Goal: Information Seeking & Learning: Compare options

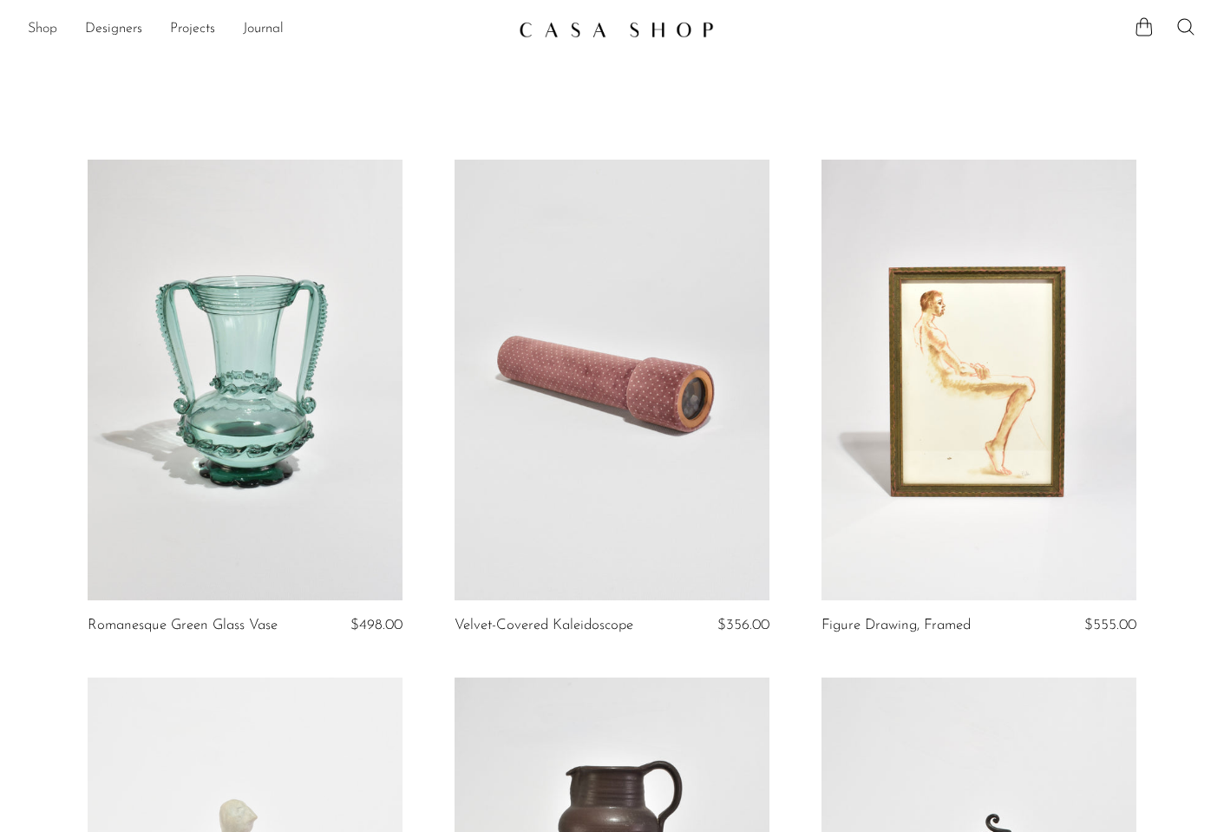
click at [52, 29] on link "Shop" at bounding box center [42, 29] width 29 height 23
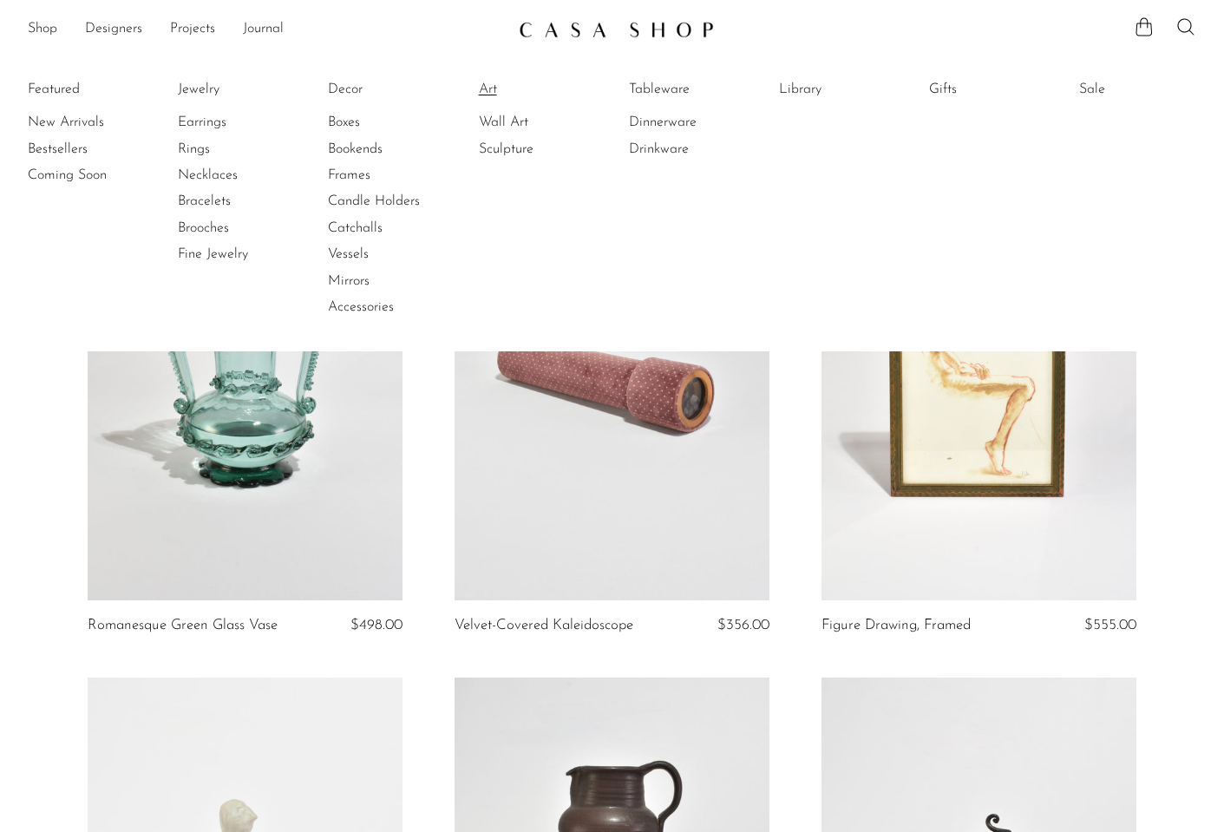
click at [494, 88] on link "Art" at bounding box center [544, 89] width 130 height 19
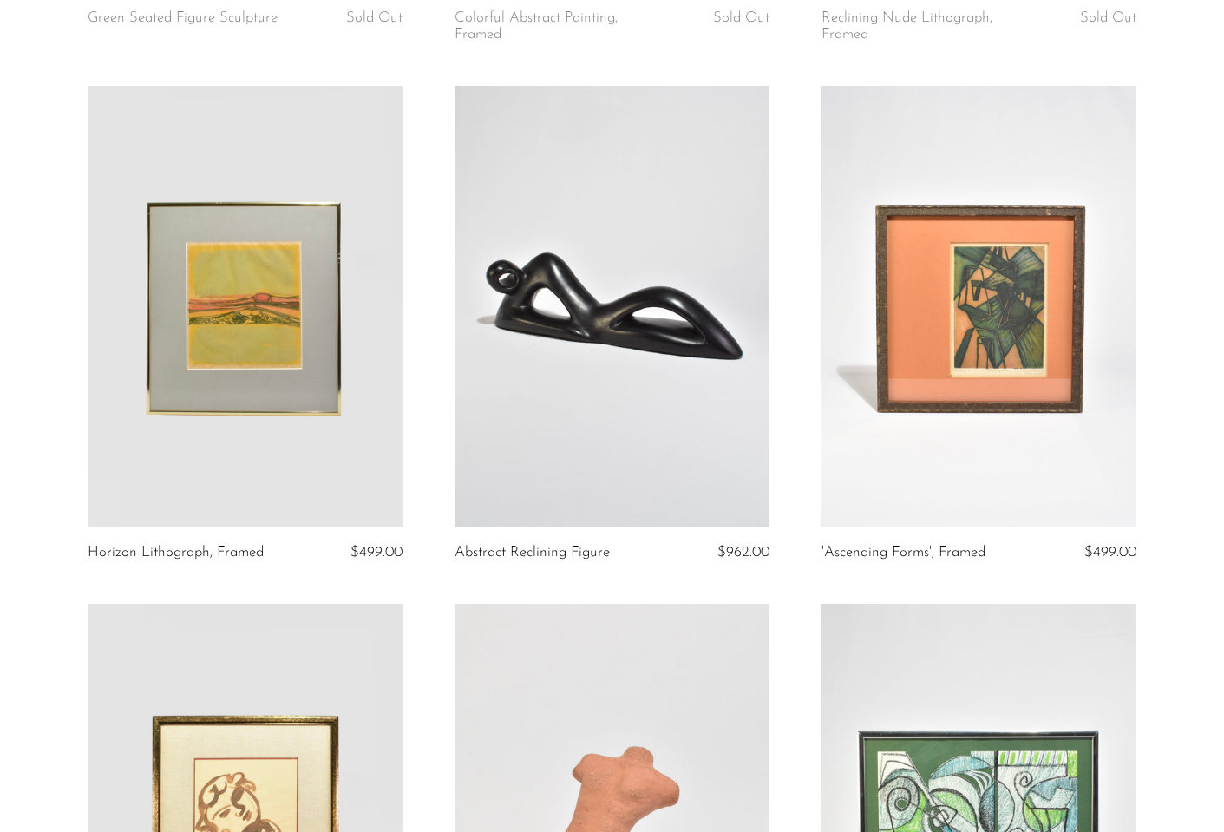
scroll to position [606, 0]
click at [256, 334] on link at bounding box center [245, 308] width 315 height 442
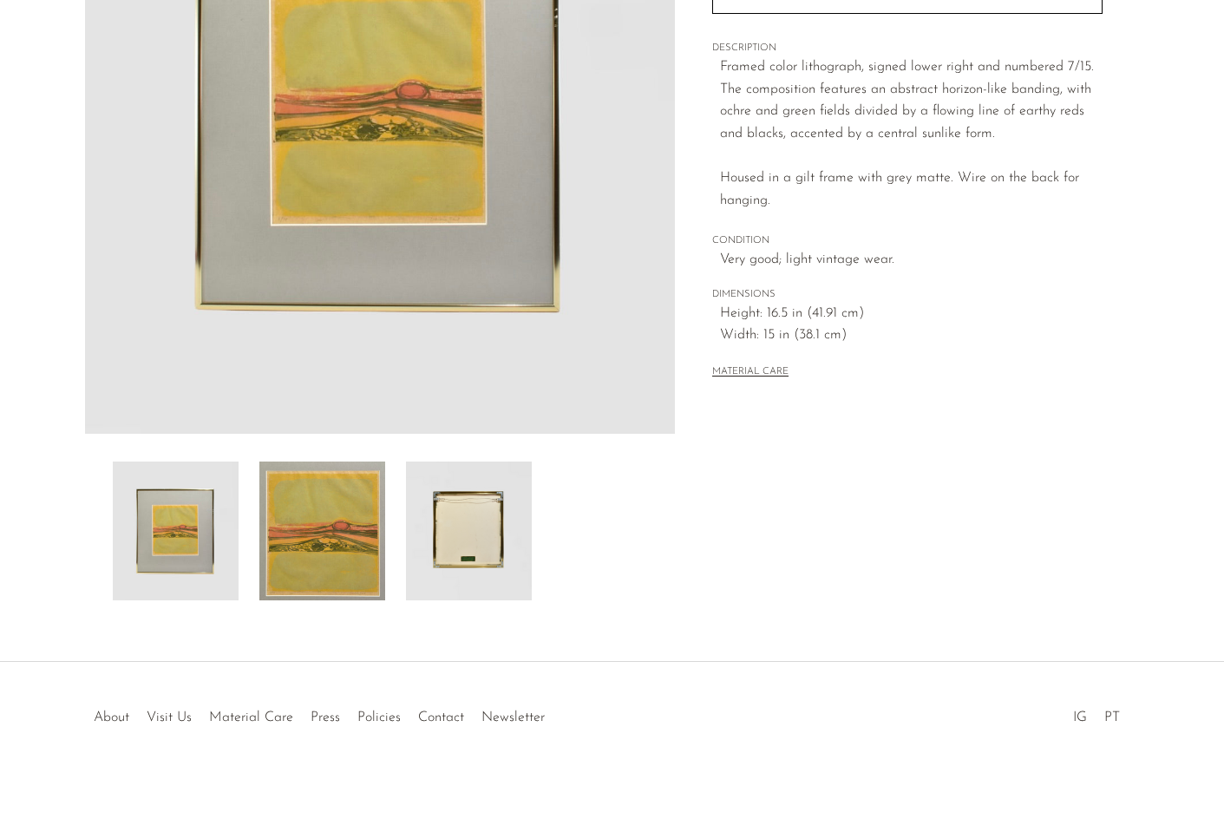
scroll to position [297, 0]
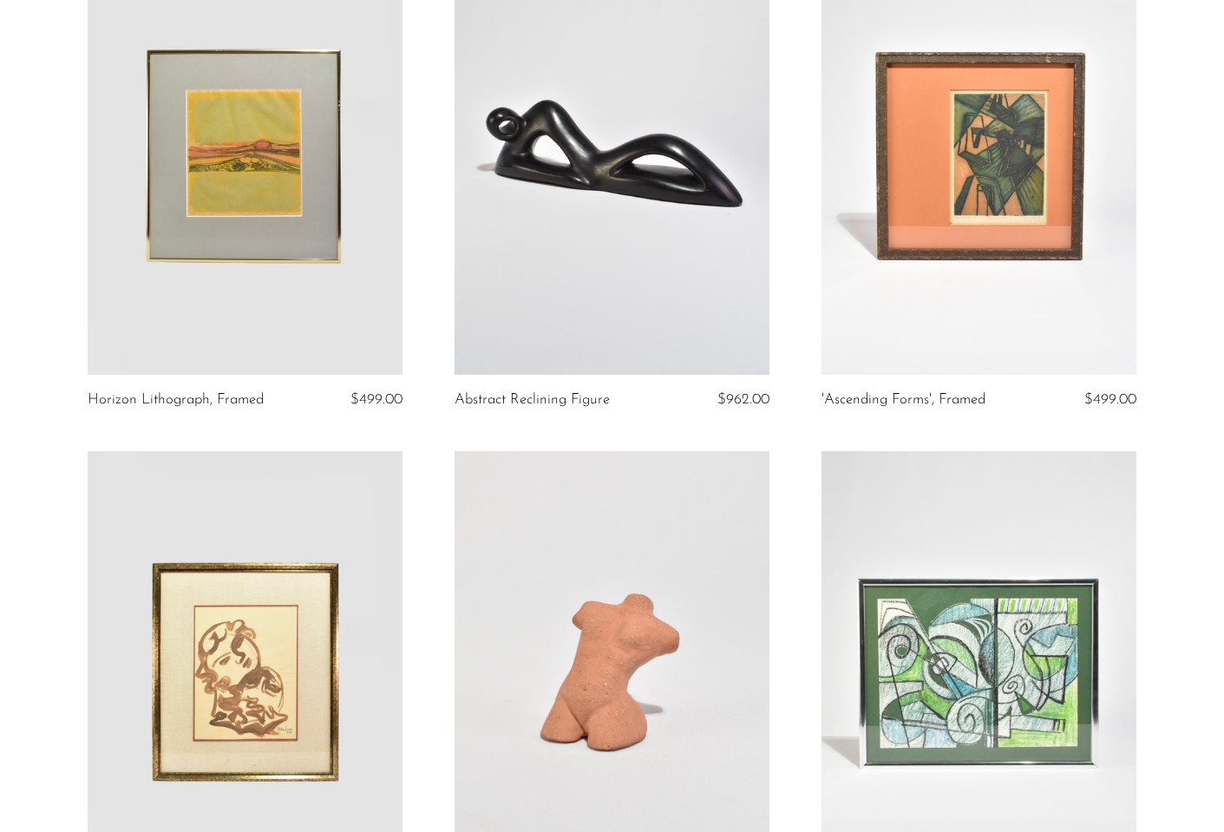
scroll to position [776, 0]
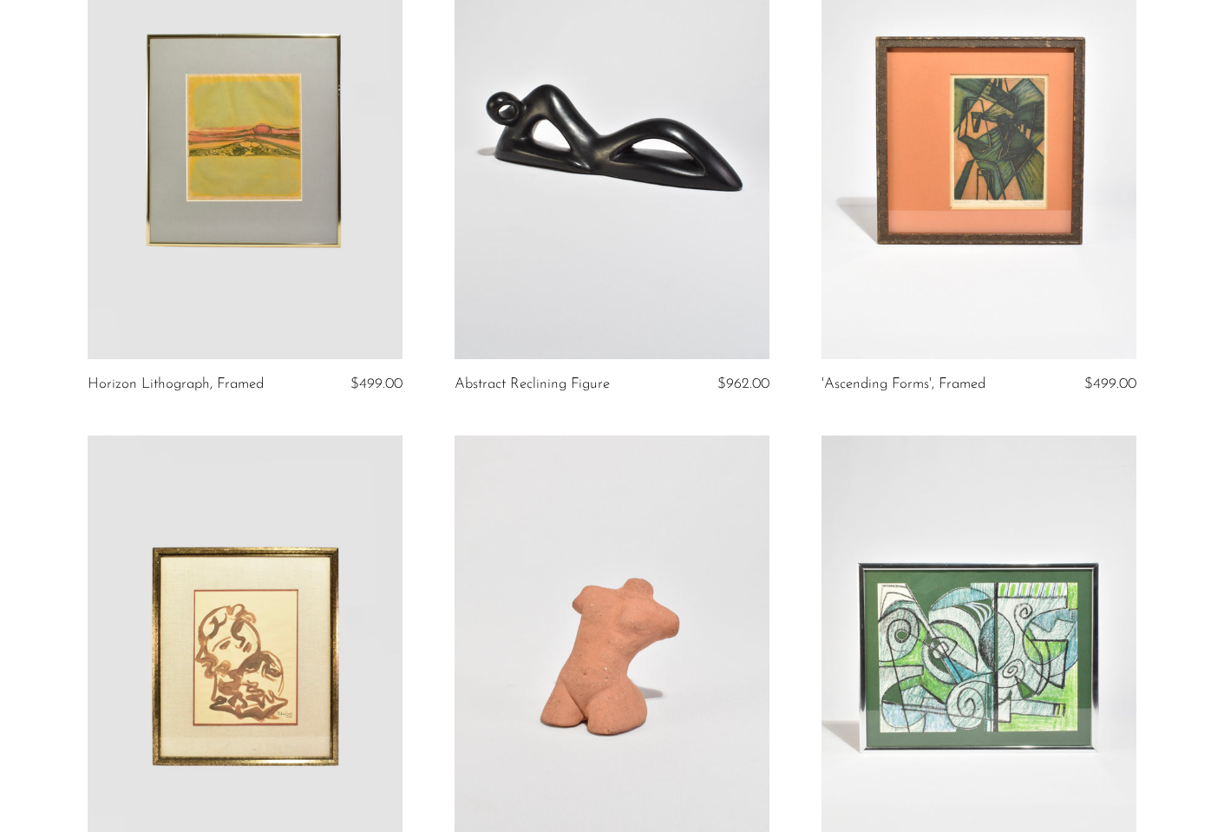
click at [973, 242] on link at bounding box center [978, 139] width 315 height 442
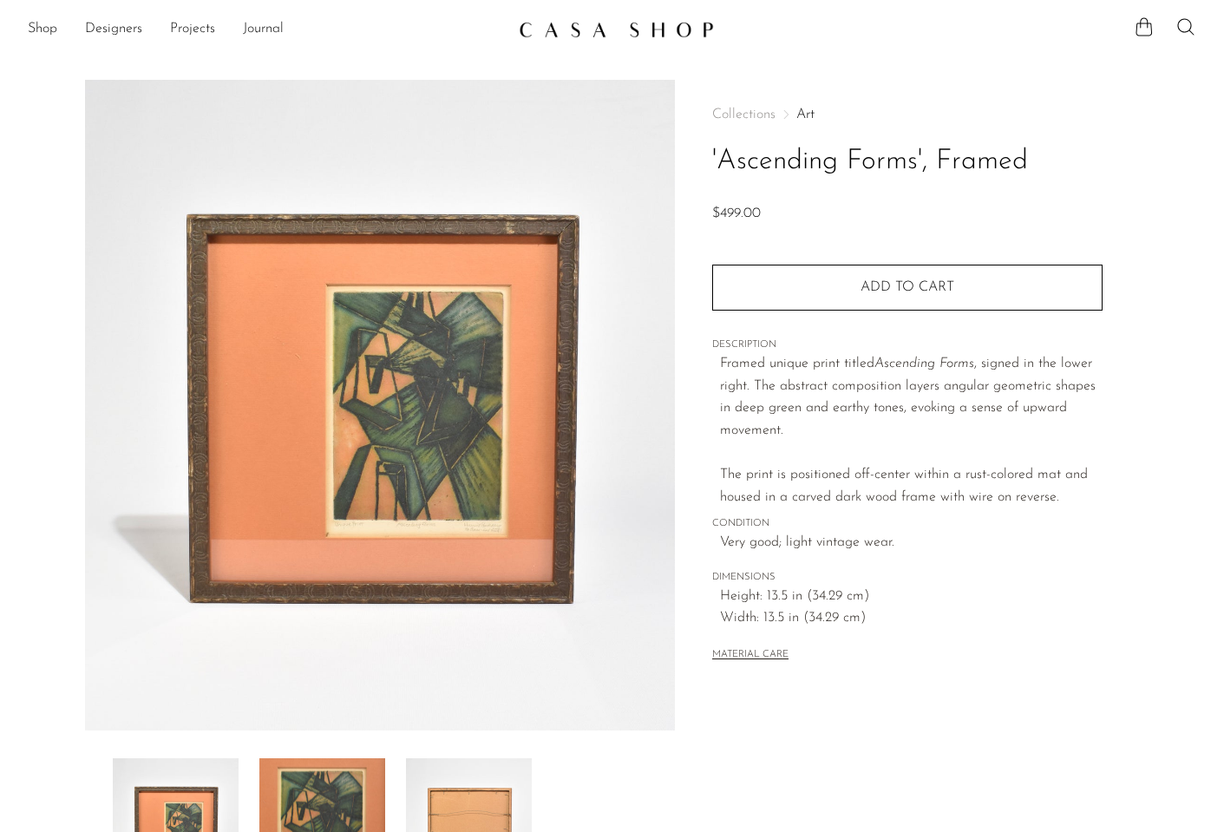
scroll to position [118, 0]
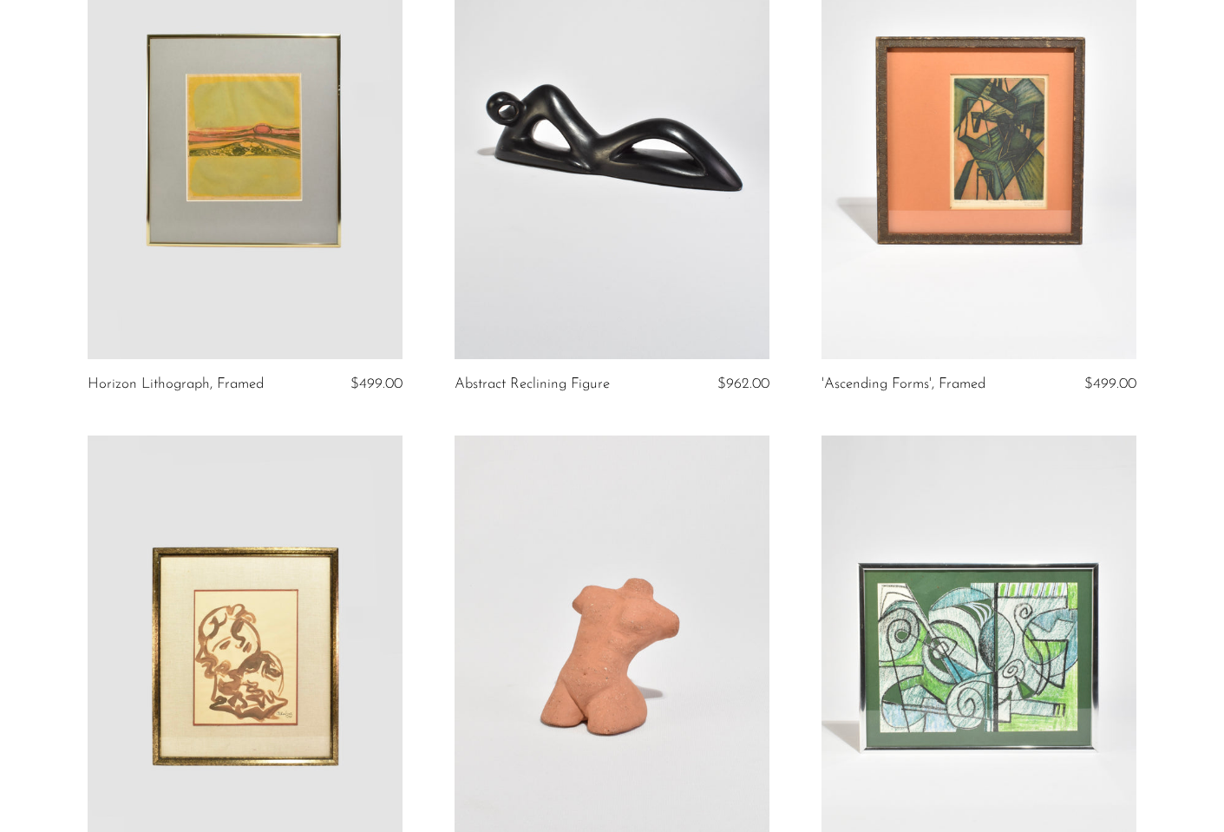
scroll to position [1088, 0]
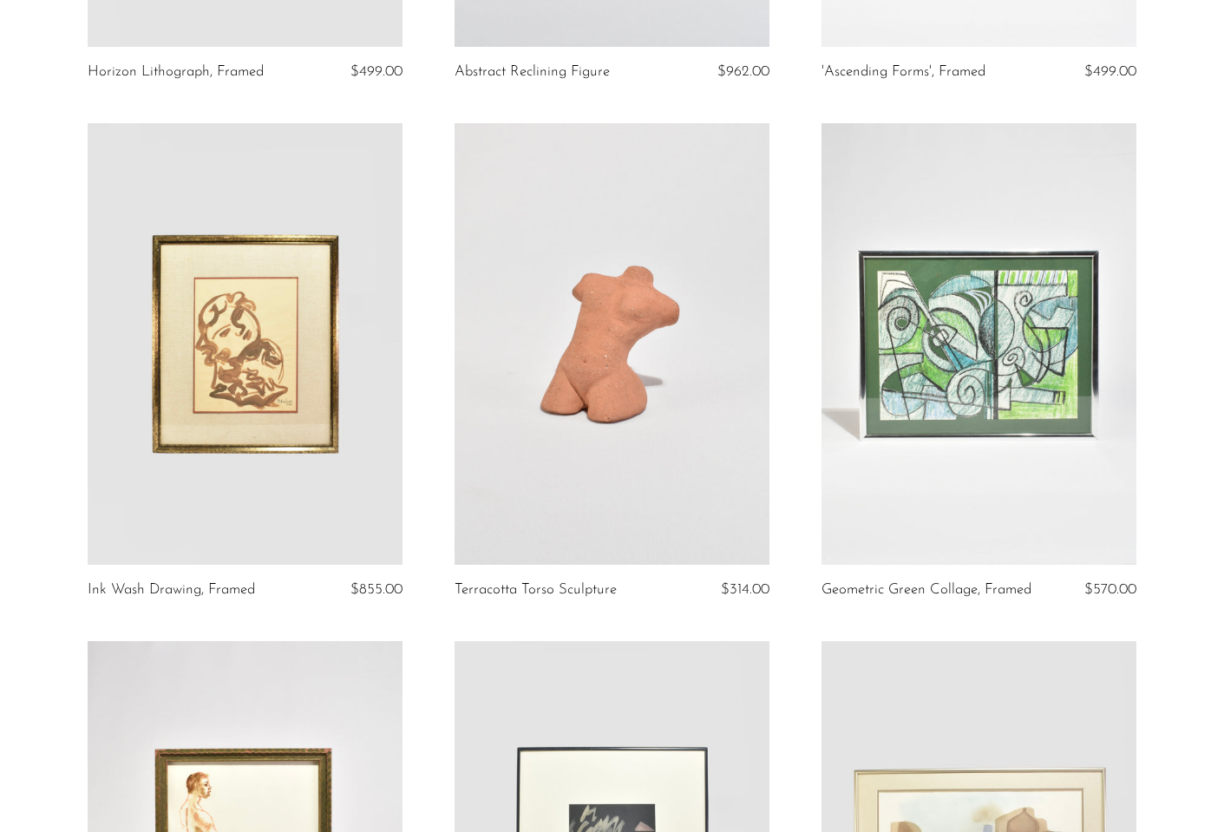
click at [328, 366] on link at bounding box center [245, 344] width 315 height 442
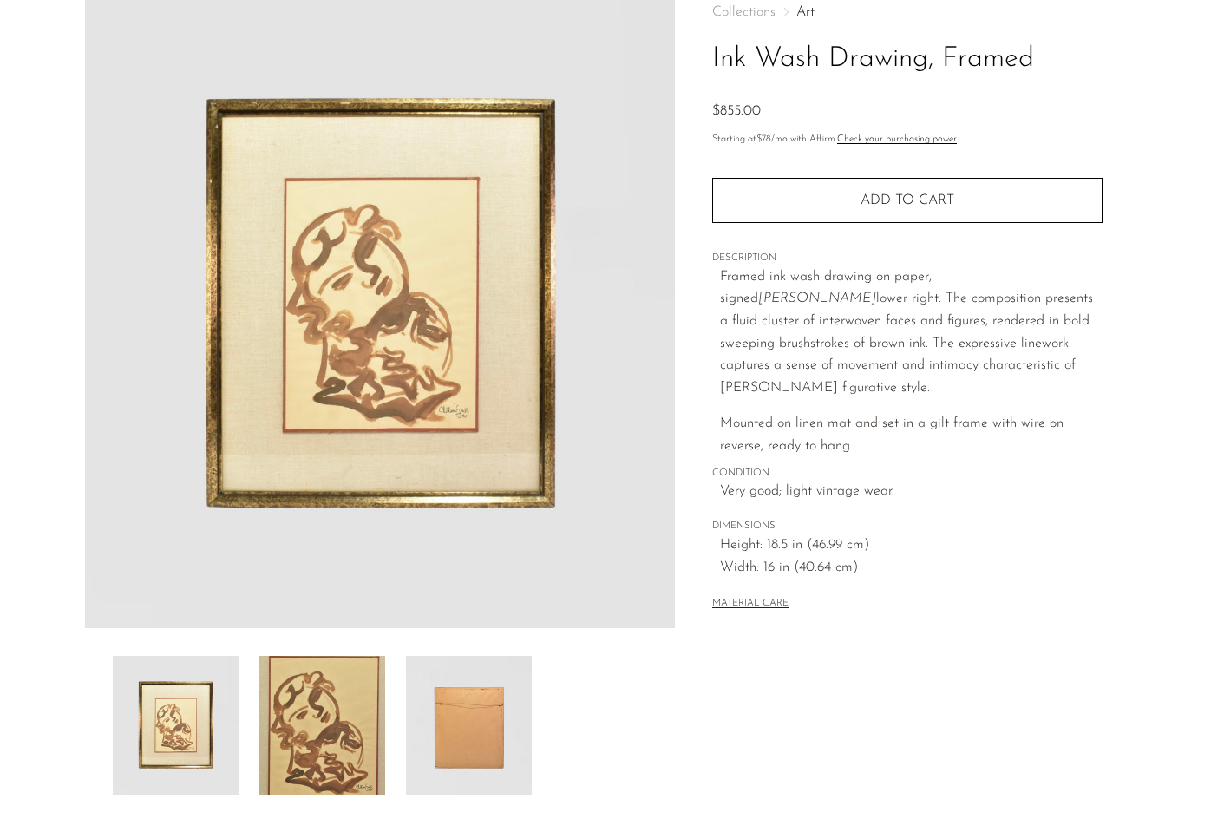
scroll to position [121, 0]
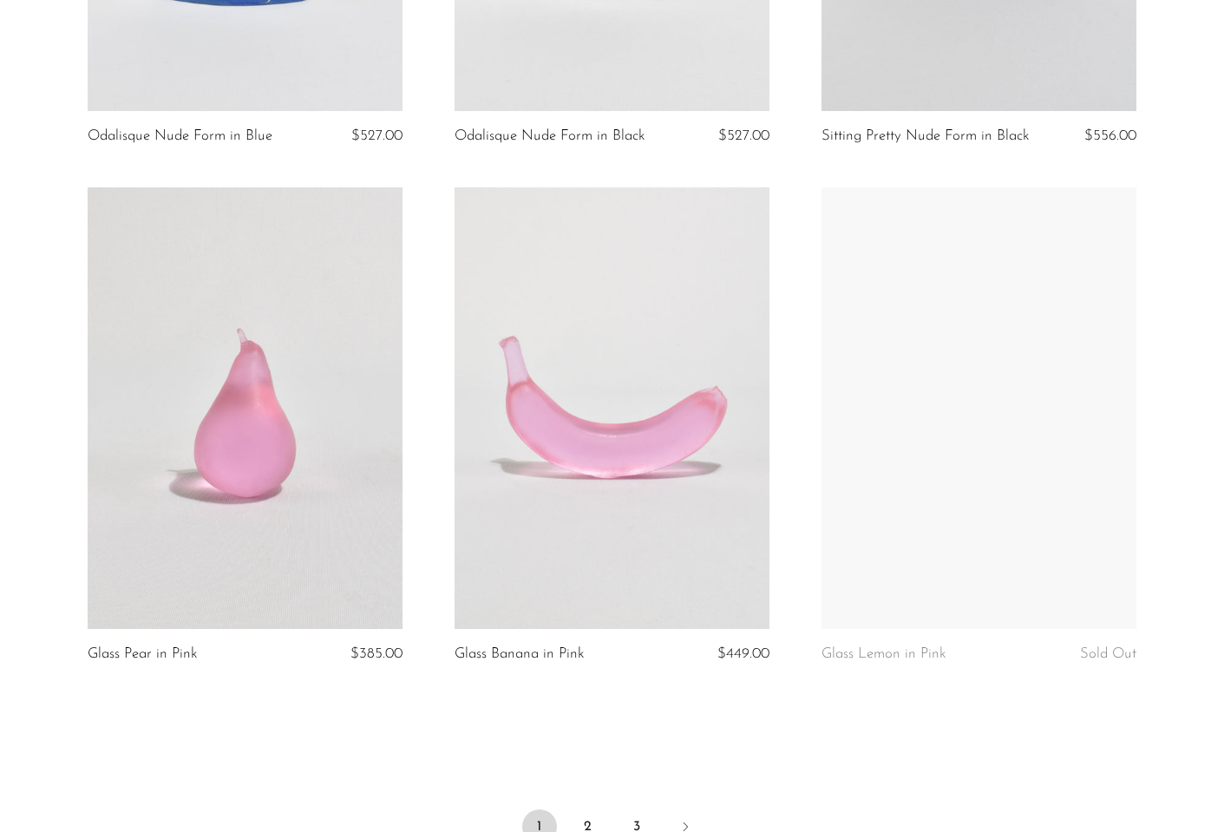
scroll to position [6026, 0]
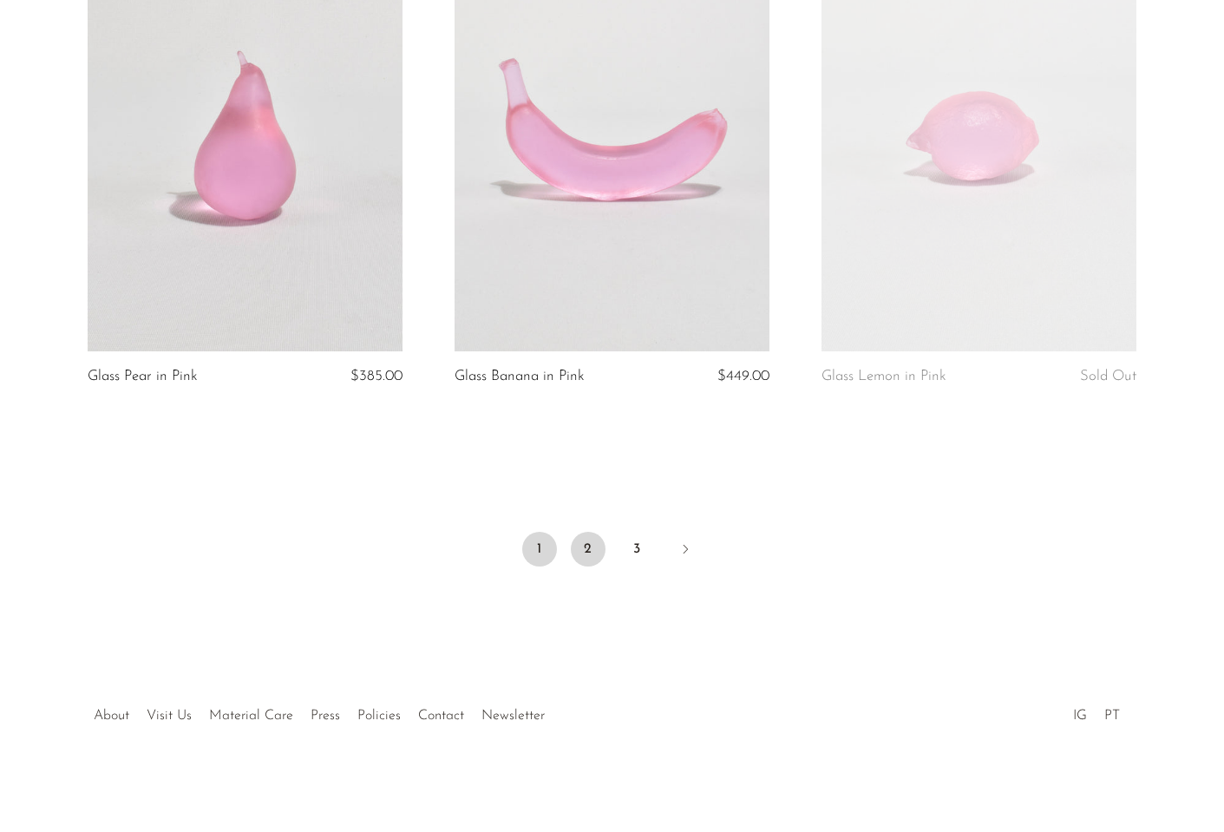
click at [586, 549] on link "2" at bounding box center [588, 549] width 35 height 35
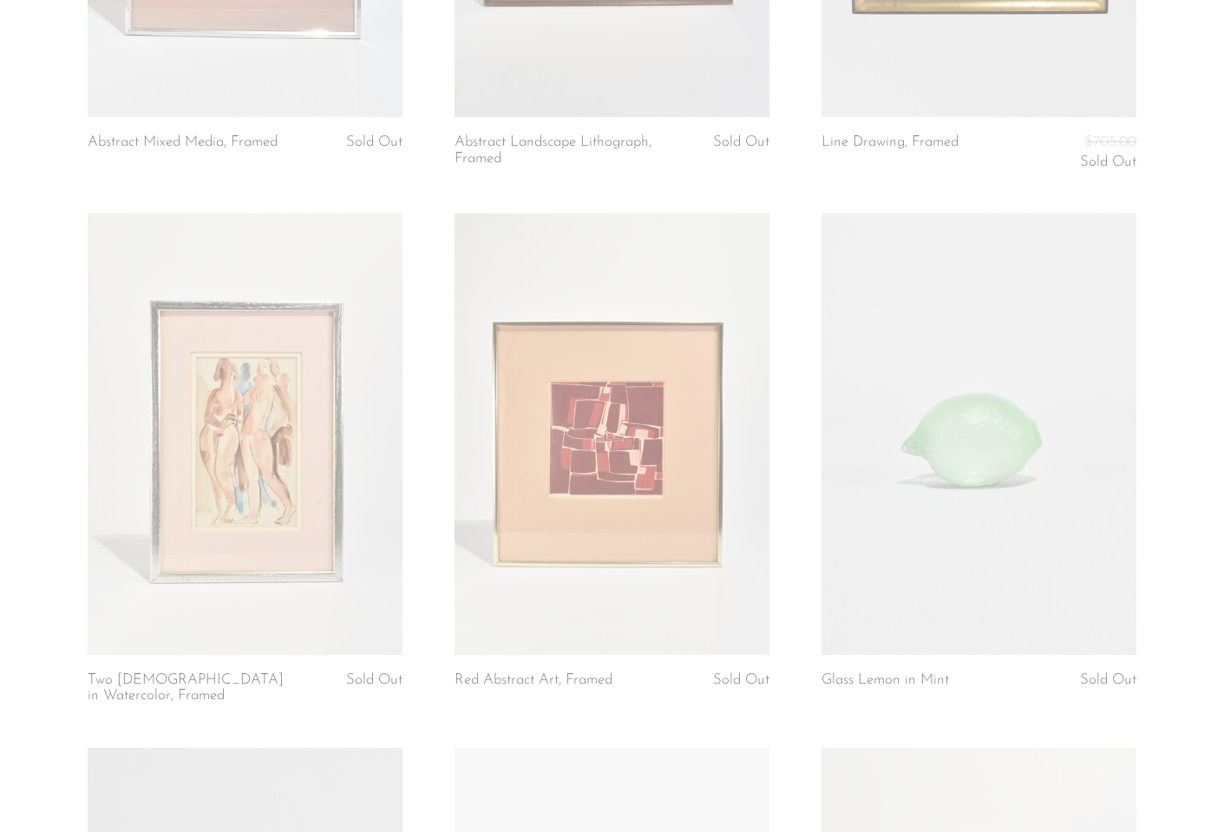
scroll to position [3627, 0]
click at [626, 416] on link at bounding box center [612, 434] width 315 height 442
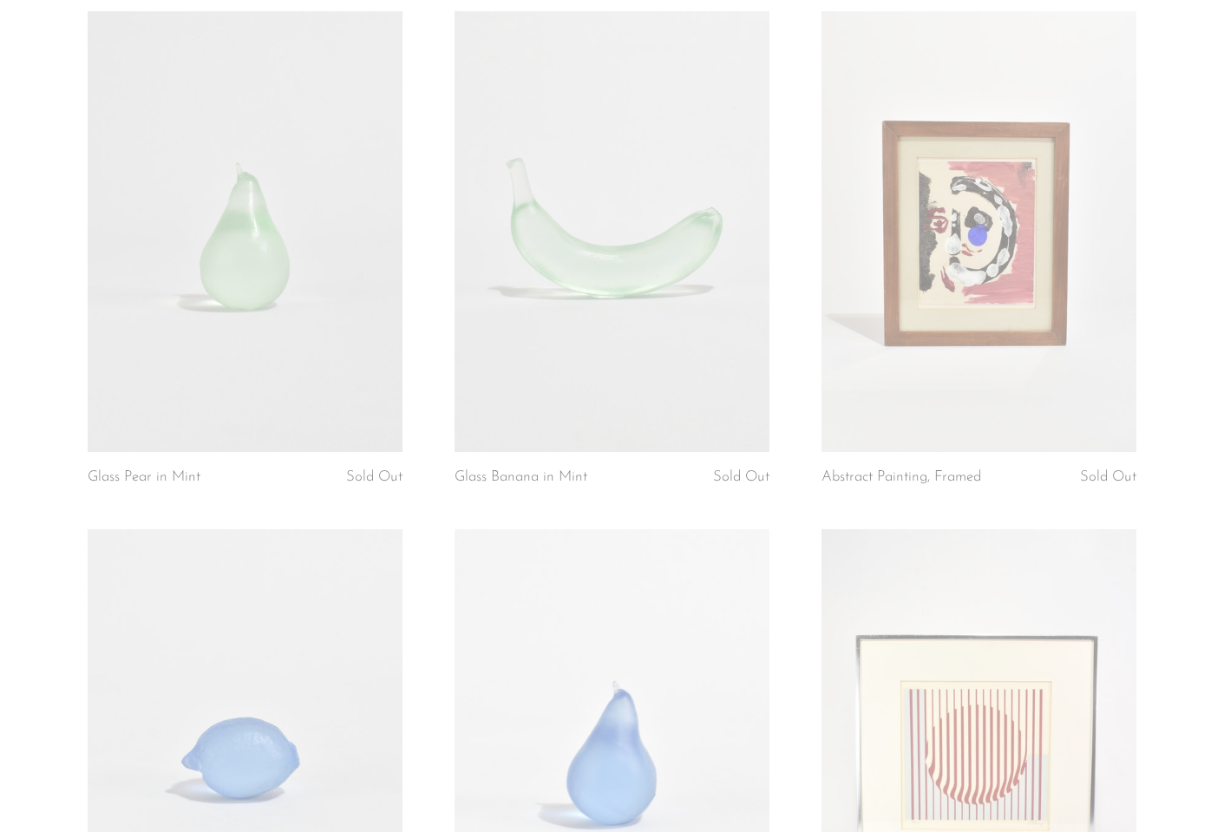
scroll to position [4369, 0]
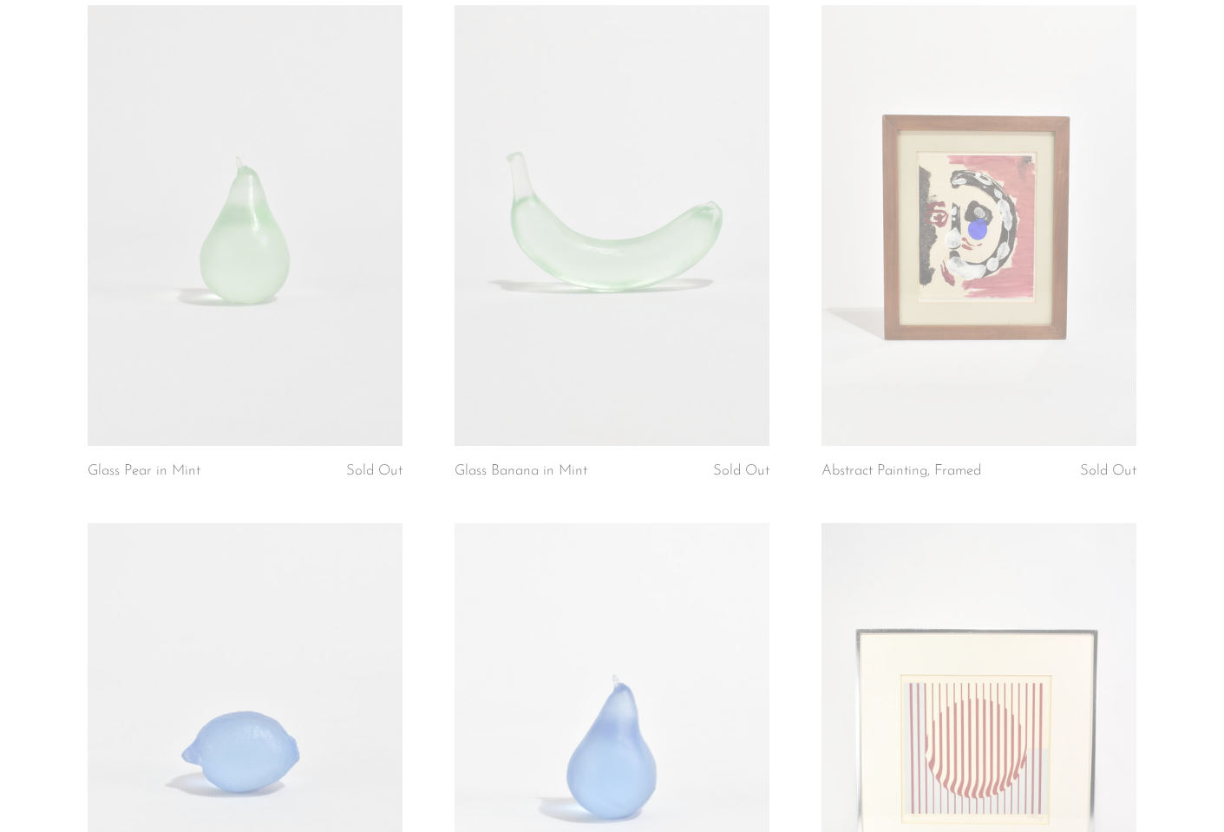
click at [914, 349] on link at bounding box center [978, 226] width 315 height 442
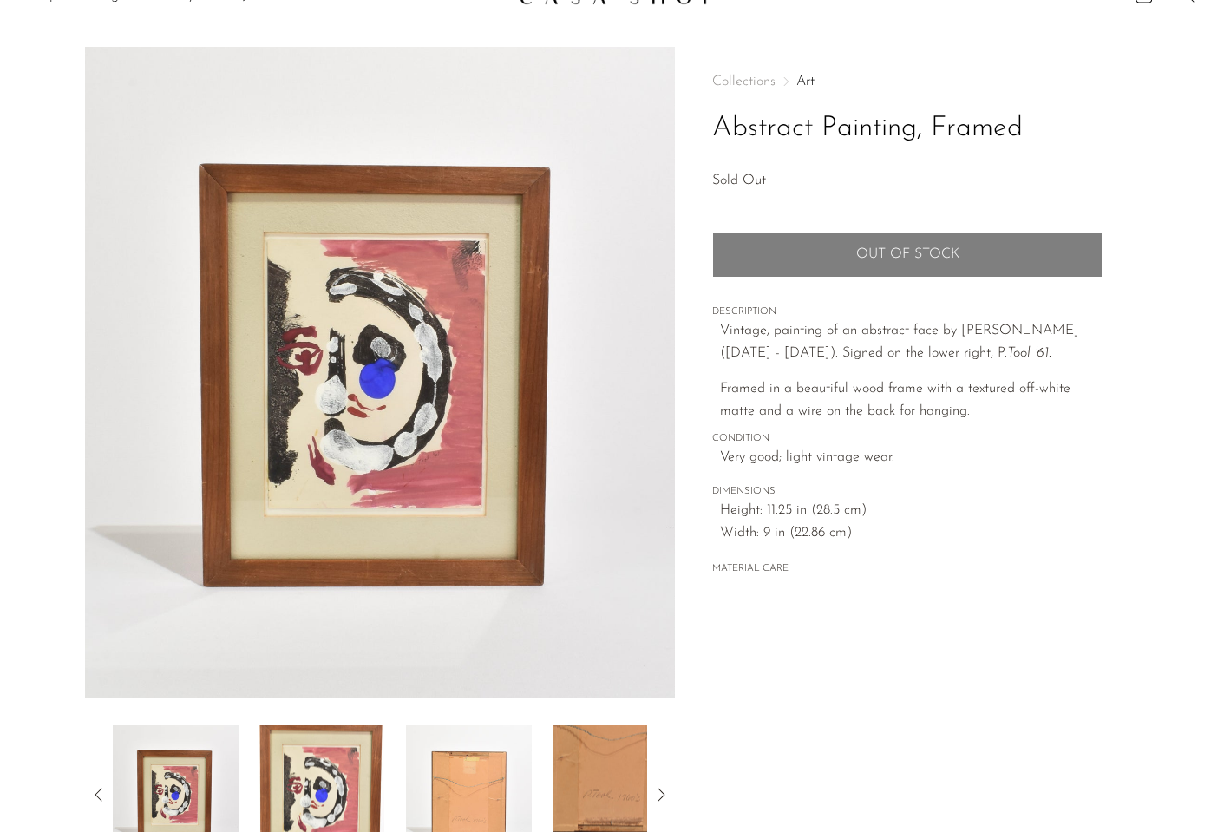
scroll to position [36, 0]
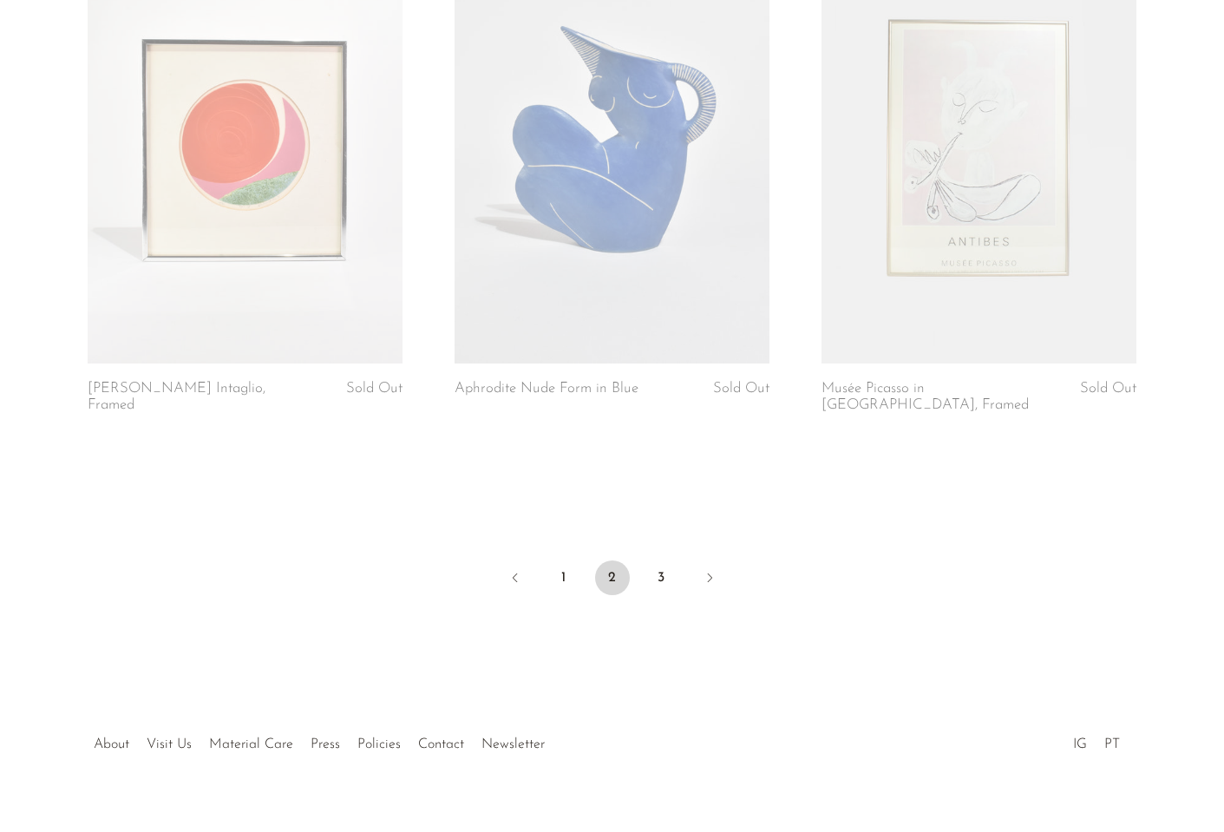
scroll to position [6052, 0]
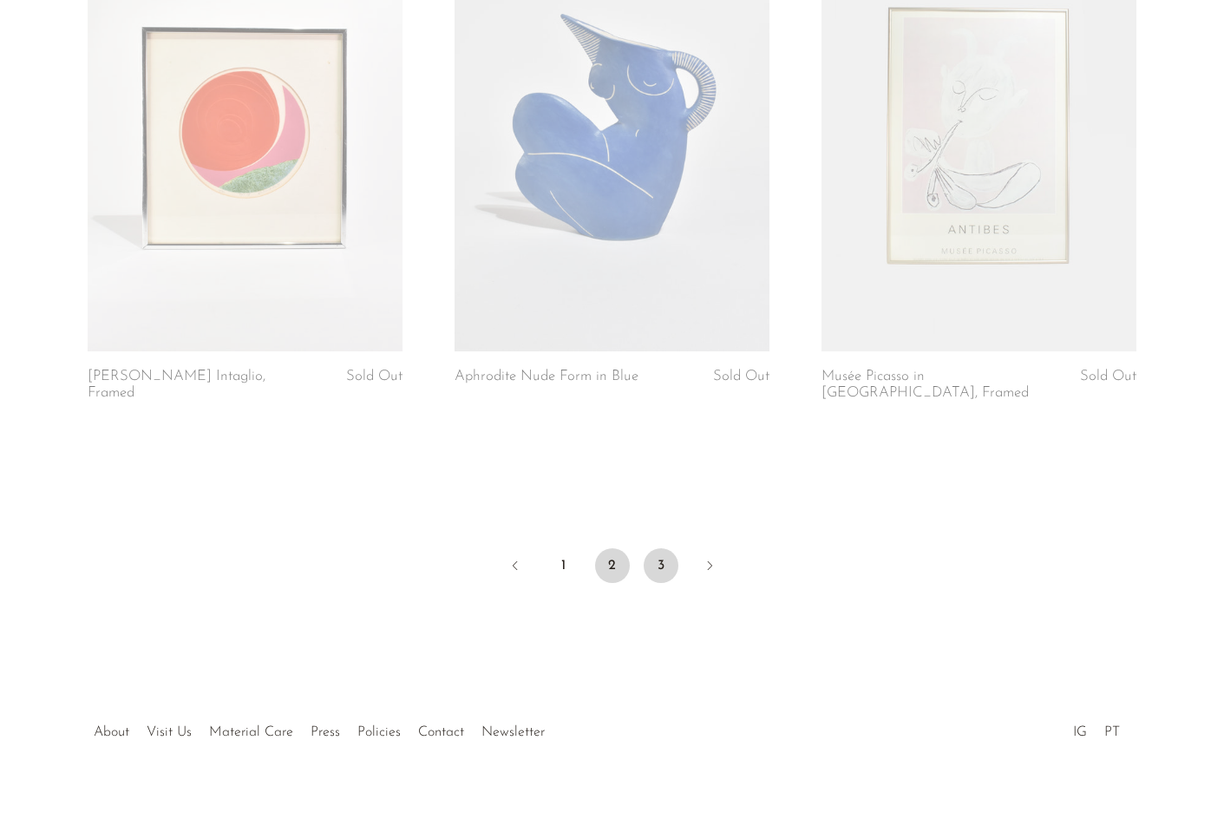
click at [666, 553] on link "3" at bounding box center [661, 565] width 35 height 35
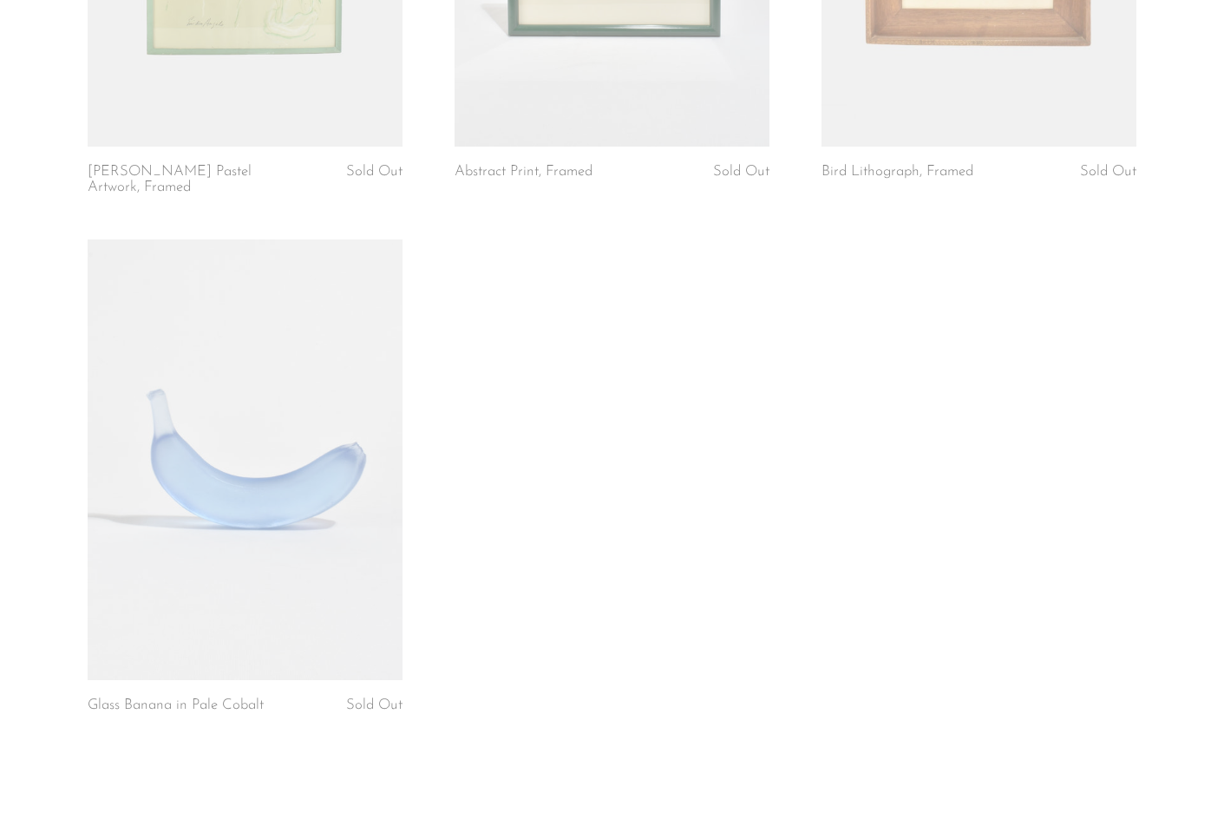
scroll to position [2575, 0]
